Goal: Task Accomplishment & Management: Manage account settings

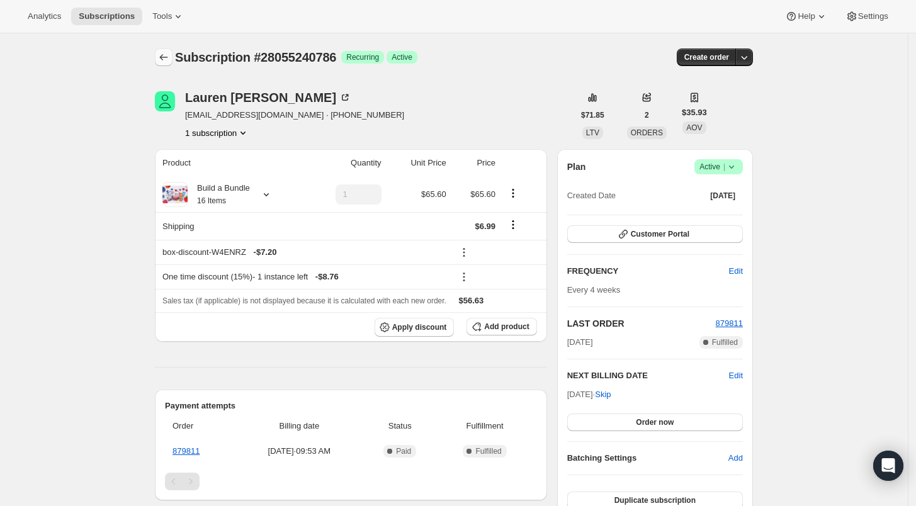
click at [161, 59] on icon "Subscriptions" at bounding box center [163, 57] width 13 height 13
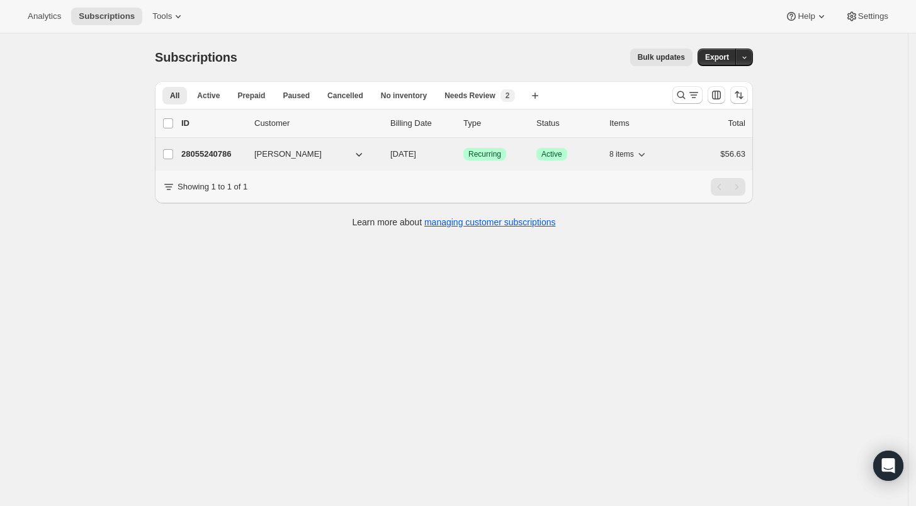
click at [220, 152] on p "28055240786" at bounding box center [212, 154] width 63 height 13
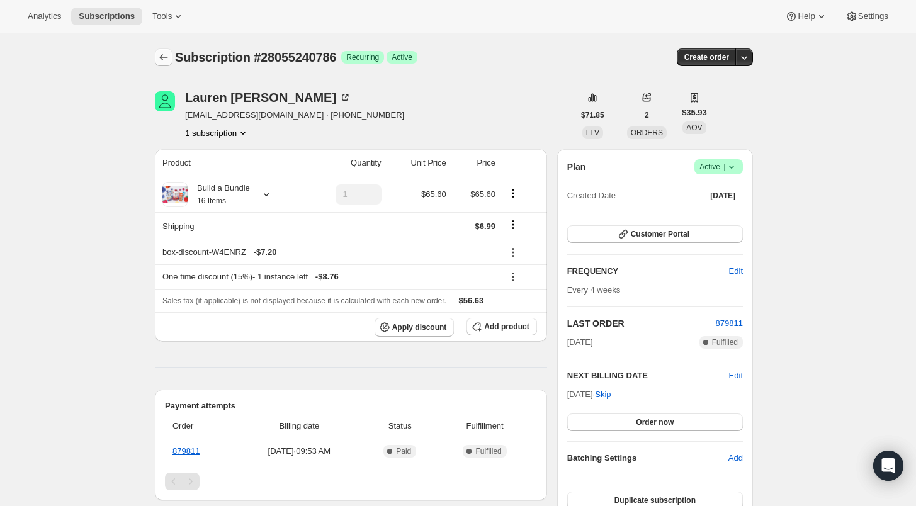
click at [166, 57] on icon "Subscriptions" at bounding box center [163, 57] width 13 height 13
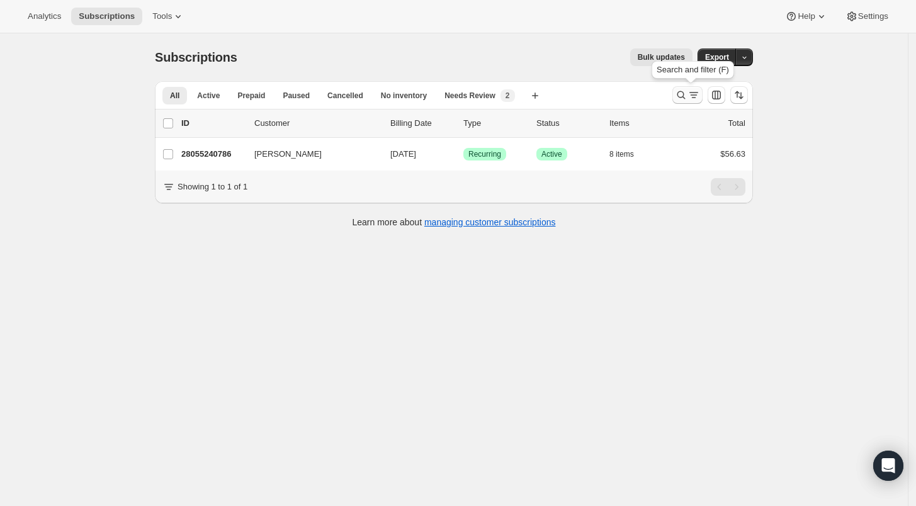
click at [683, 93] on icon "Search and filter results" at bounding box center [681, 95] width 13 height 13
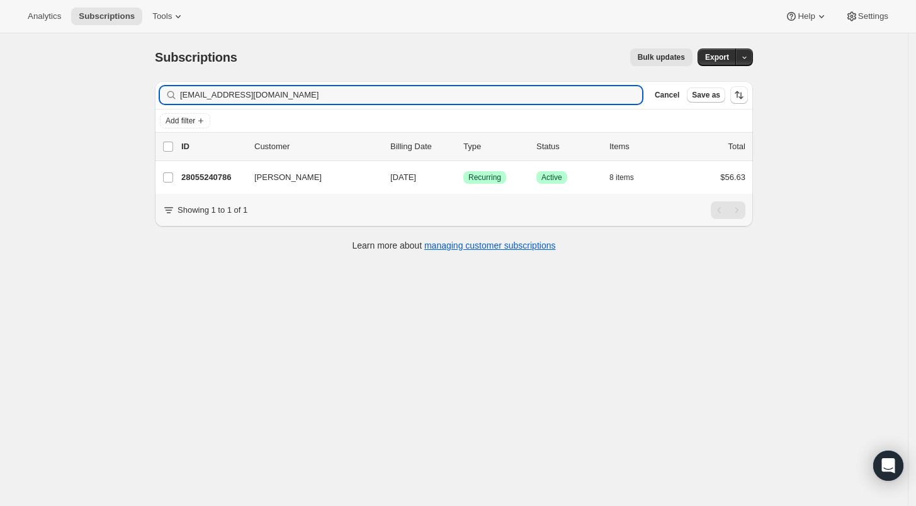
drag, startPoint x: 302, startPoint y: 95, endPoint x: 178, endPoint y: 98, distance: 123.5
click at [178, 98] on div "[EMAIL_ADDRESS][DOMAIN_NAME] Clear" at bounding box center [401, 95] width 482 height 18
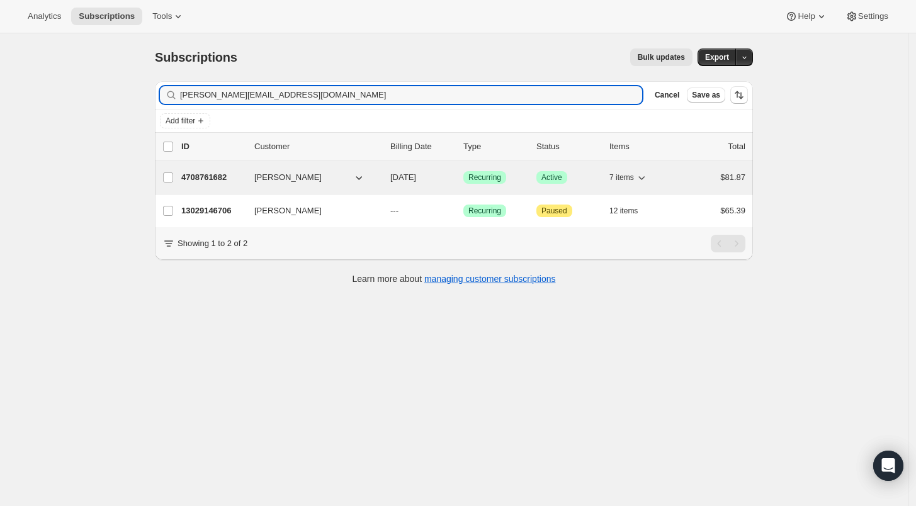
type input "[PERSON_NAME][EMAIL_ADDRESS][DOMAIN_NAME]"
click at [208, 175] on p "4708761682" at bounding box center [212, 177] width 63 height 13
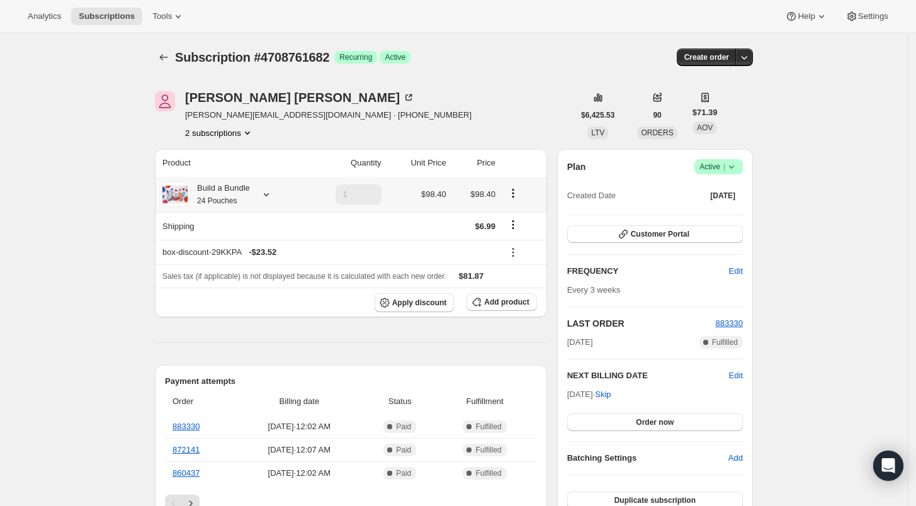
click at [261, 195] on div at bounding box center [264, 194] width 18 height 13
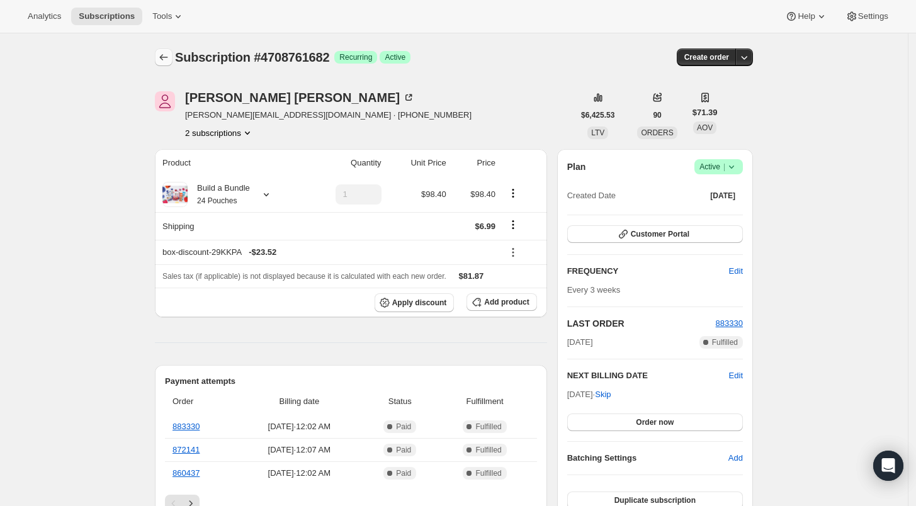
click at [169, 49] on button "Subscriptions" at bounding box center [164, 57] width 18 height 18
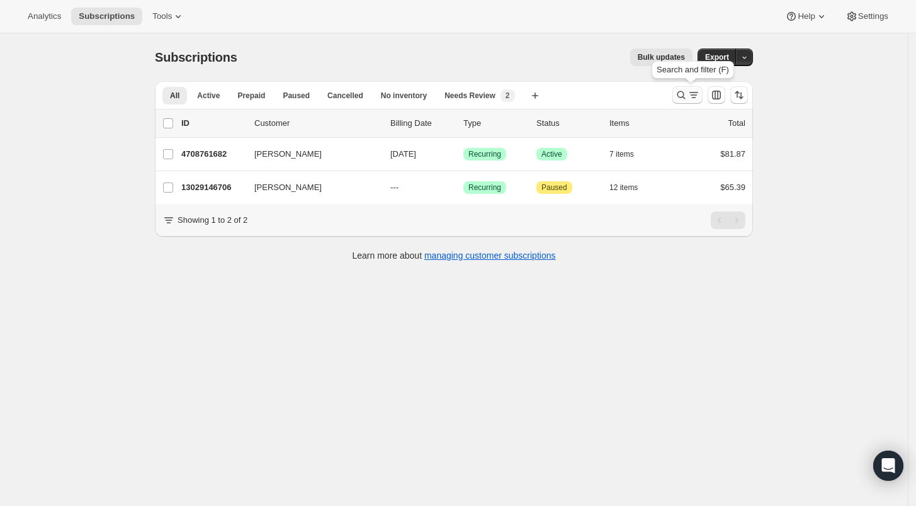
click at [686, 94] on icon "Search and filter results" at bounding box center [682, 95] width 8 height 8
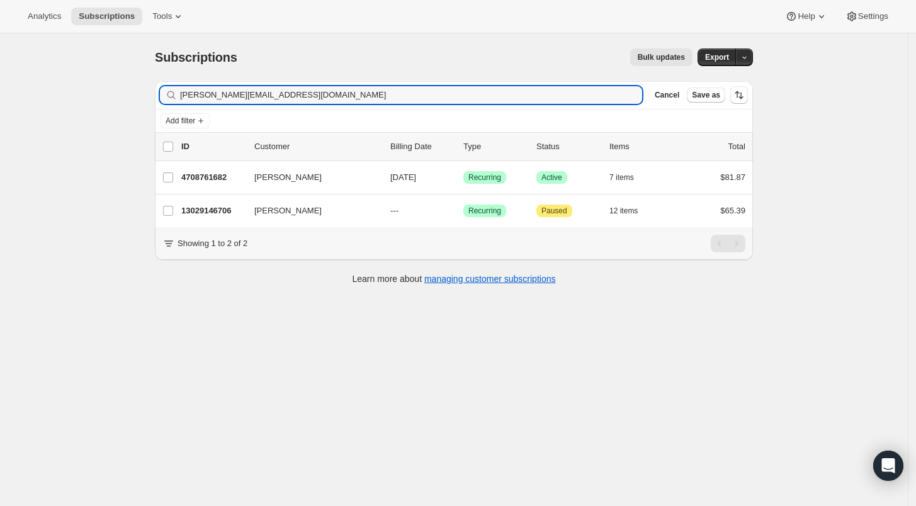
drag, startPoint x: 298, startPoint y: 98, endPoint x: 173, endPoint y: 96, distance: 124.7
click at [173, 96] on div "[PERSON_NAME][EMAIL_ADDRESS][DOMAIN_NAME] Clear" at bounding box center [401, 95] width 482 height 18
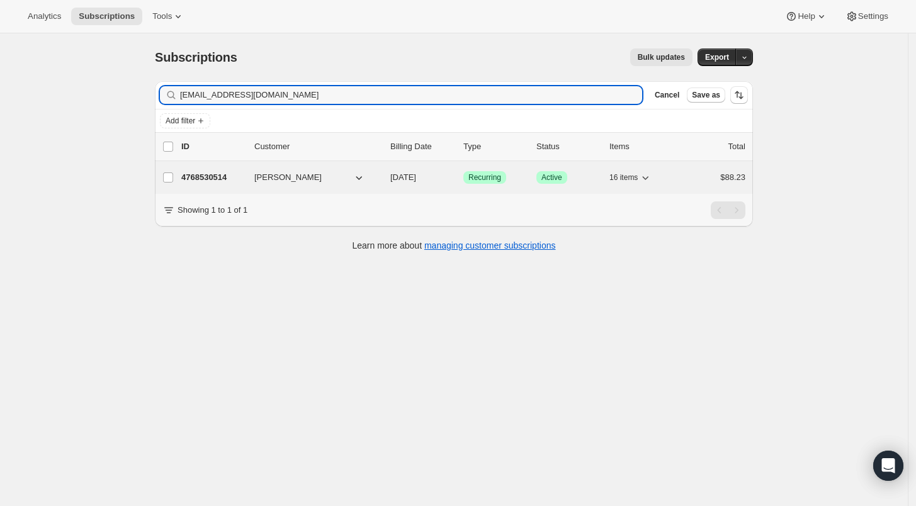
type input "[EMAIL_ADDRESS][DOMAIN_NAME]"
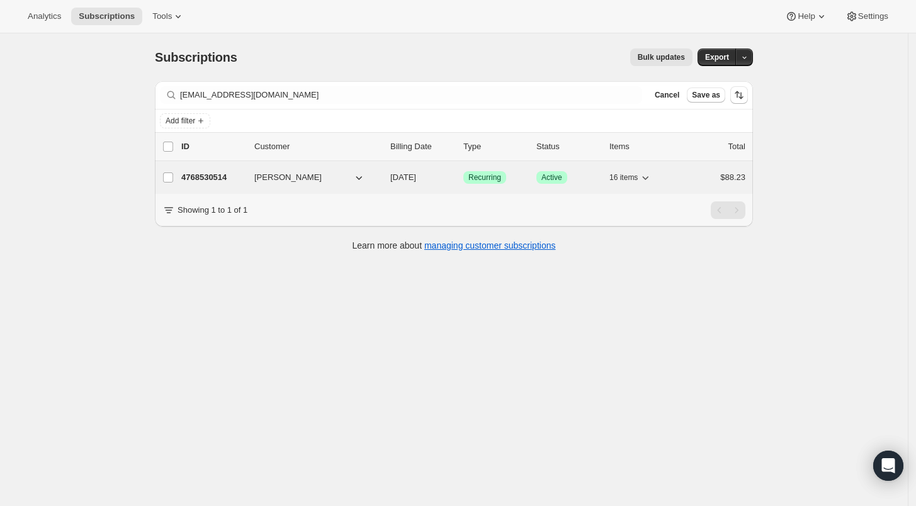
click at [190, 173] on p "4768530514" at bounding box center [212, 177] width 63 height 13
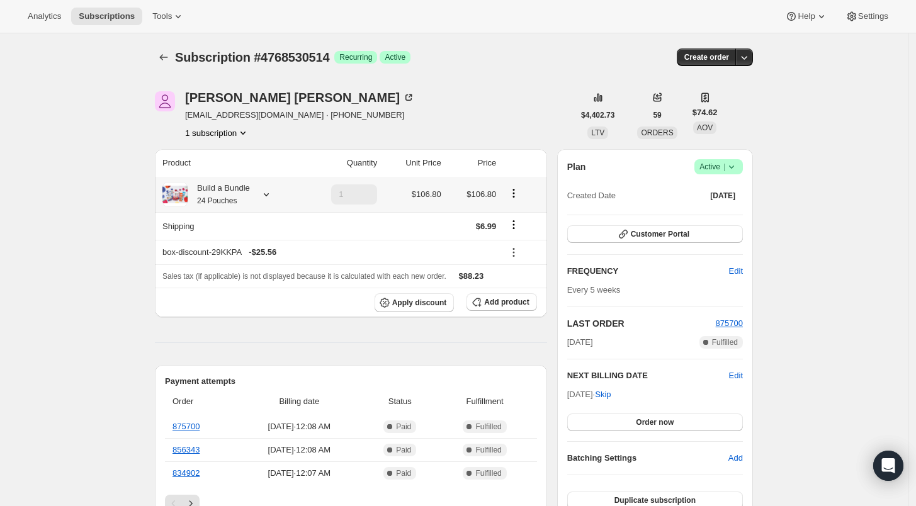
click at [262, 194] on icon at bounding box center [266, 194] width 13 height 13
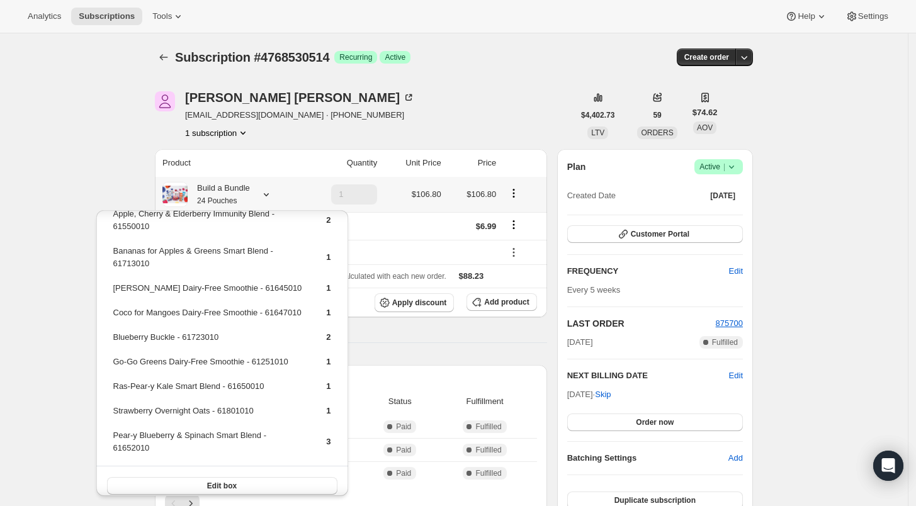
scroll to position [248, 0]
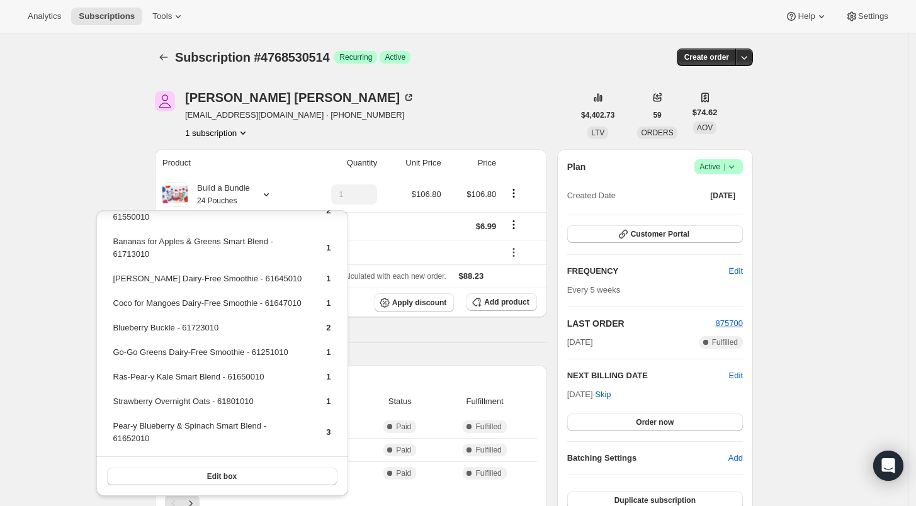
click at [392, 98] on div "[PERSON_NAME] [PERSON_NAME][EMAIL_ADDRESS][DOMAIN_NAME] · [PHONE_NUMBER] 1 subs…" at bounding box center [364, 115] width 419 height 48
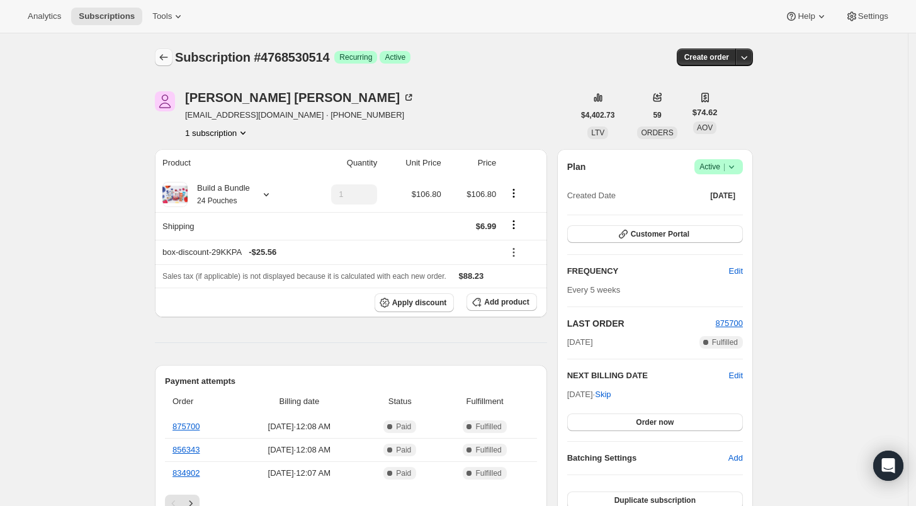
click at [170, 55] on icon "Subscriptions" at bounding box center [163, 57] width 13 height 13
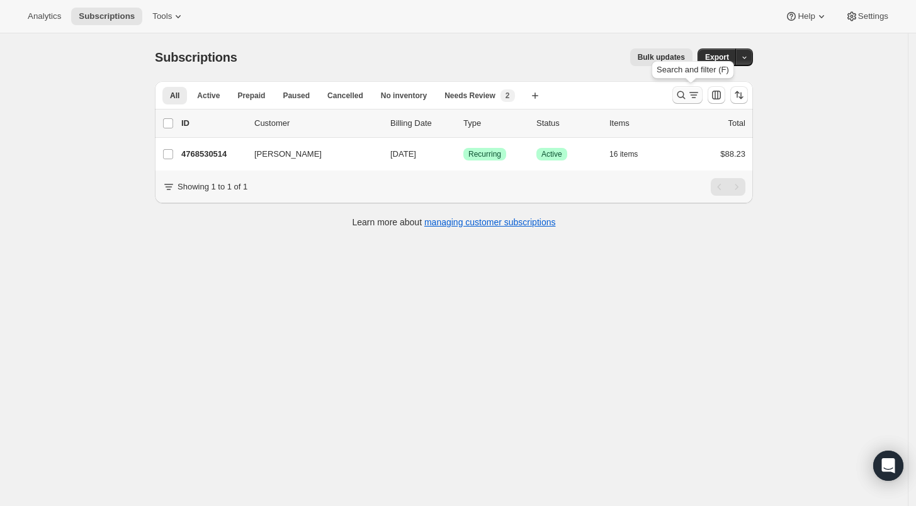
click at [686, 92] on icon "Search and filter results" at bounding box center [682, 95] width 8 height 8
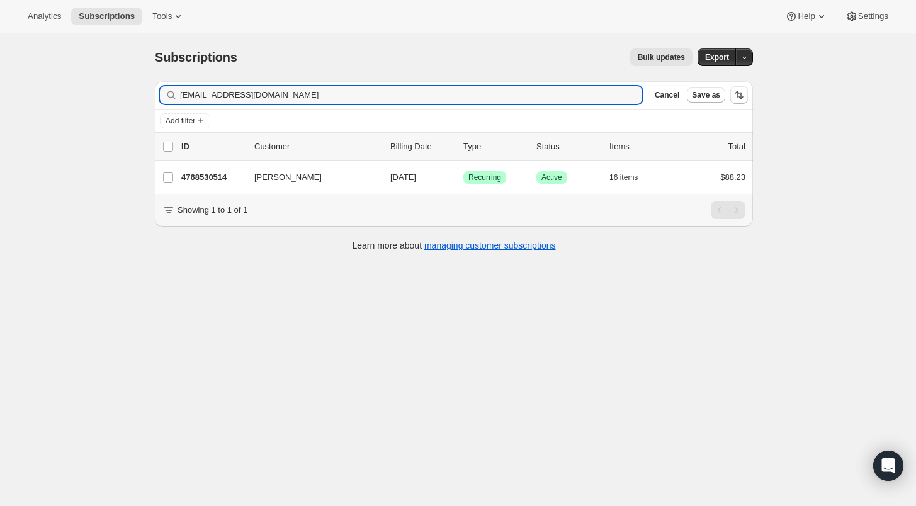
drag, startPoint x: 262, startPoint y: 96, endPoint x: 164, endPoint y: 93, distance: 97.7
click at [164, 93] on div "[EMAIL_ADDRESS][DOMAIN_NAME] Clear" at bounding box center [401, 95] width 482 height 18
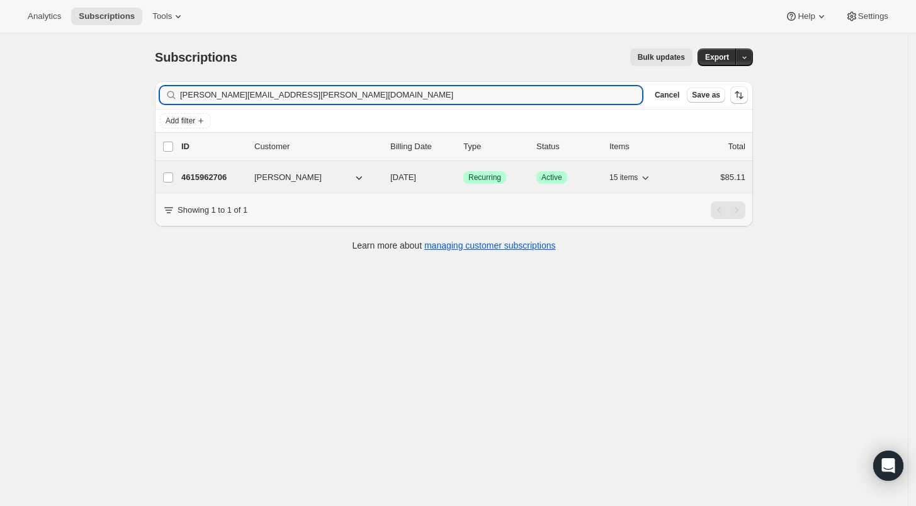
type input "[PERSON_NAME][EMAIL_ADDRESS][PERSON_NAME][DOMAIN_NAME]"
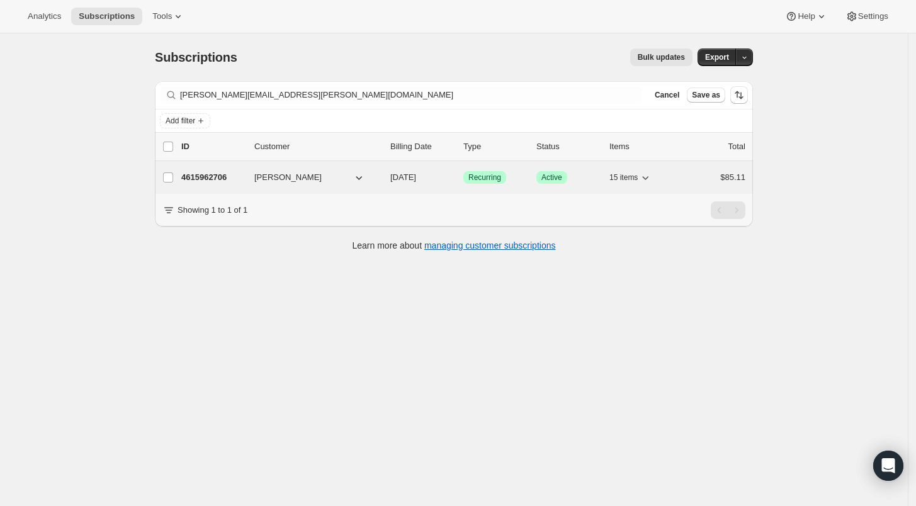
click at [207, 181] on p "4615962706" at bounding box center [212, 177] width 63 height 13
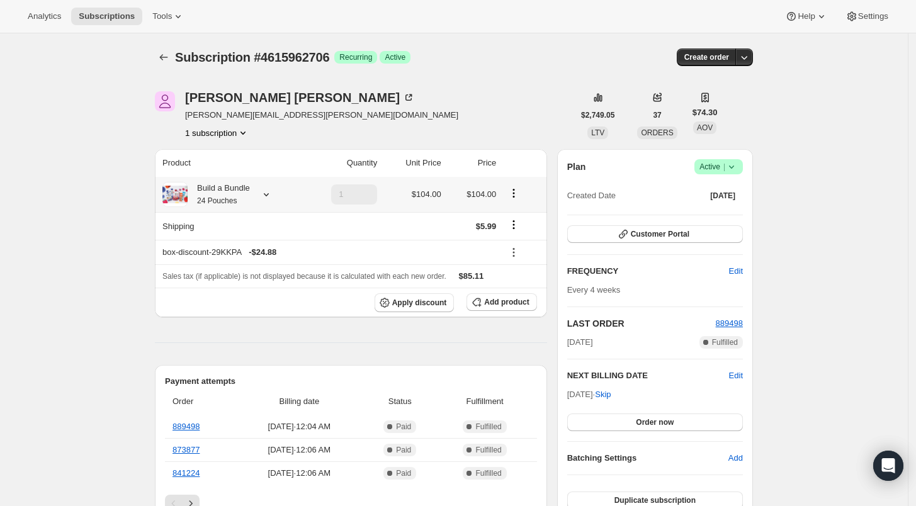
click at [266, 192] on icon at bounding box center [266, 194] width 13 height 13
